Goal: Transaction & Acquisition: Purchase product/service

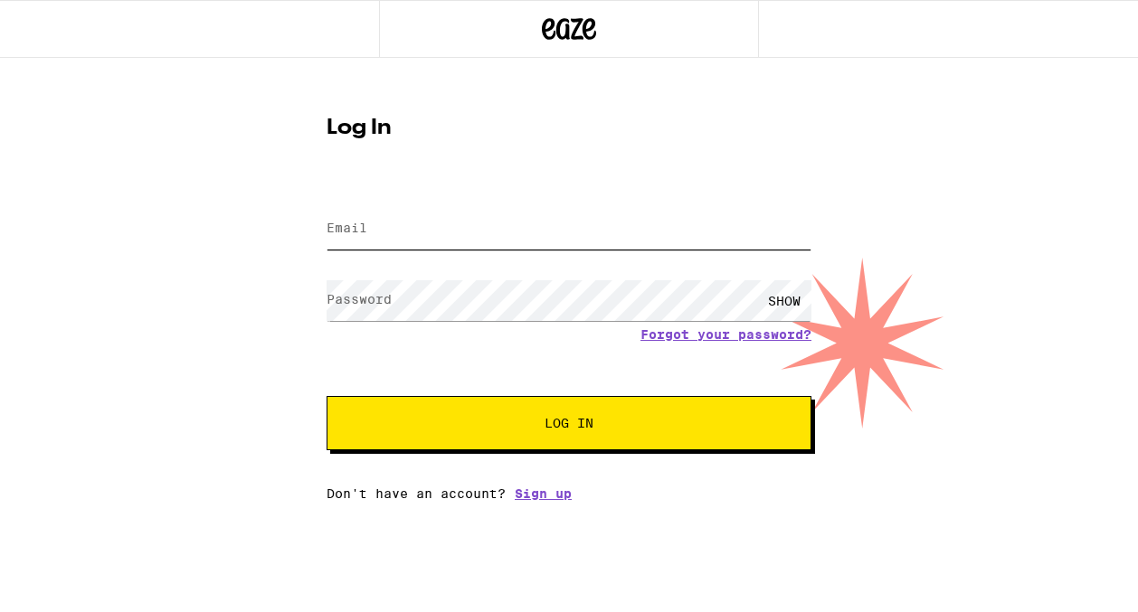
type input "[EMAIL_ADDRESS][DOMAIN_NAME]"
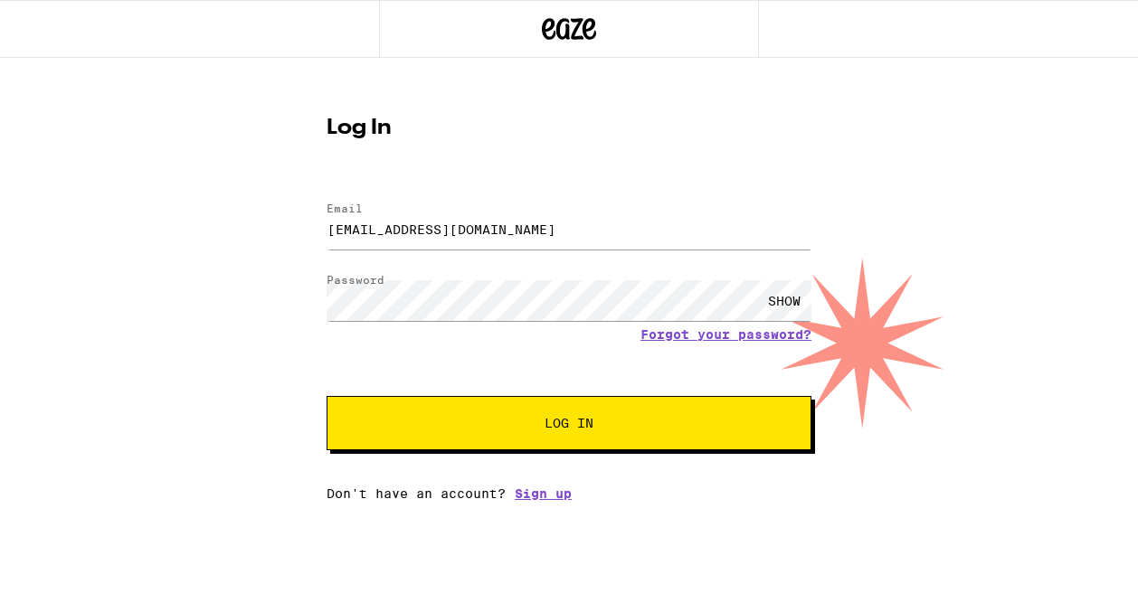
click at [474, 421] on span "Log In" at bounding box center [569, 423] width 338 height 13
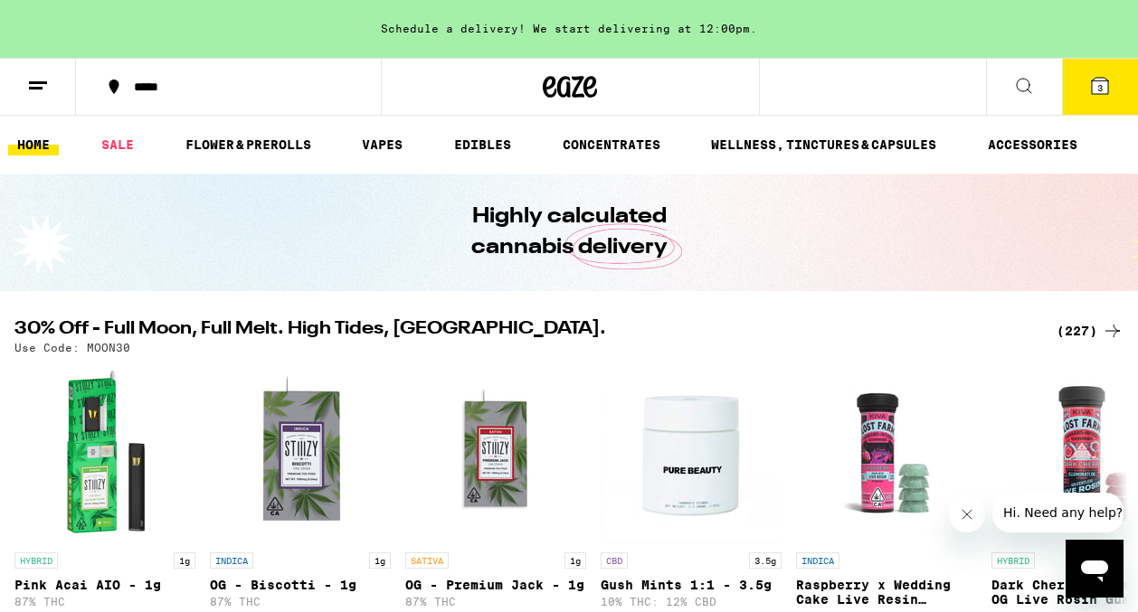
click at [1018, 87] on icon at bounding box center [1024, 86] width 22 height 22
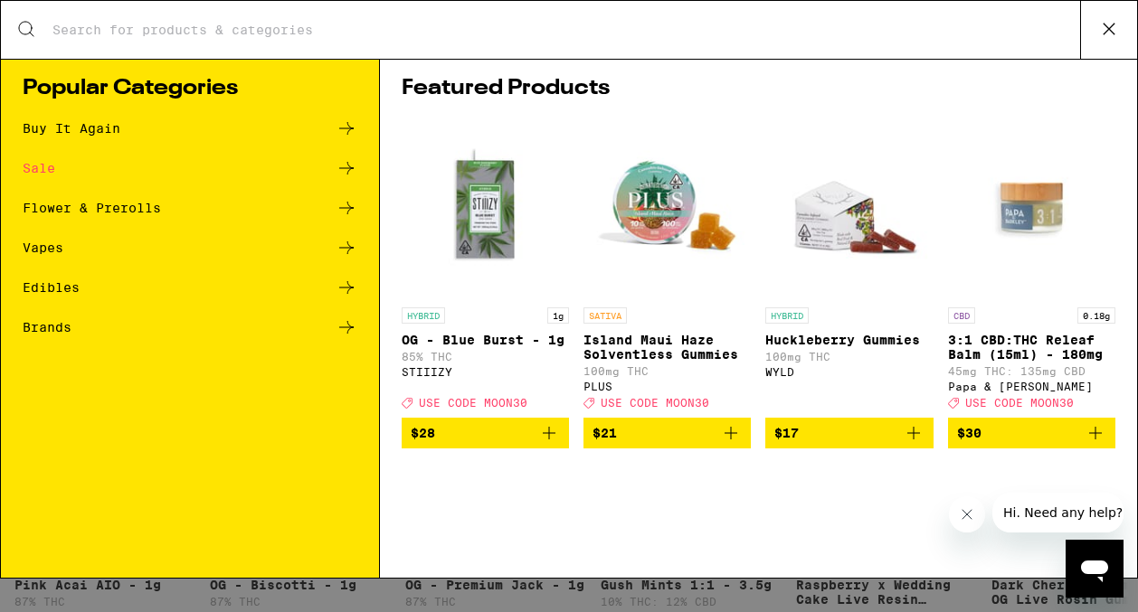
click at [161, 153] on ul "Buy It Again Sale Flower & Prerolls Vapes Edibles Brands" at bounding box center [190, 237] width 335 height 239
click at [155, 169] on div "Sale" at bounding box center [190, 168] width 335 height 22
